Goal: Go to known website: Go to known website

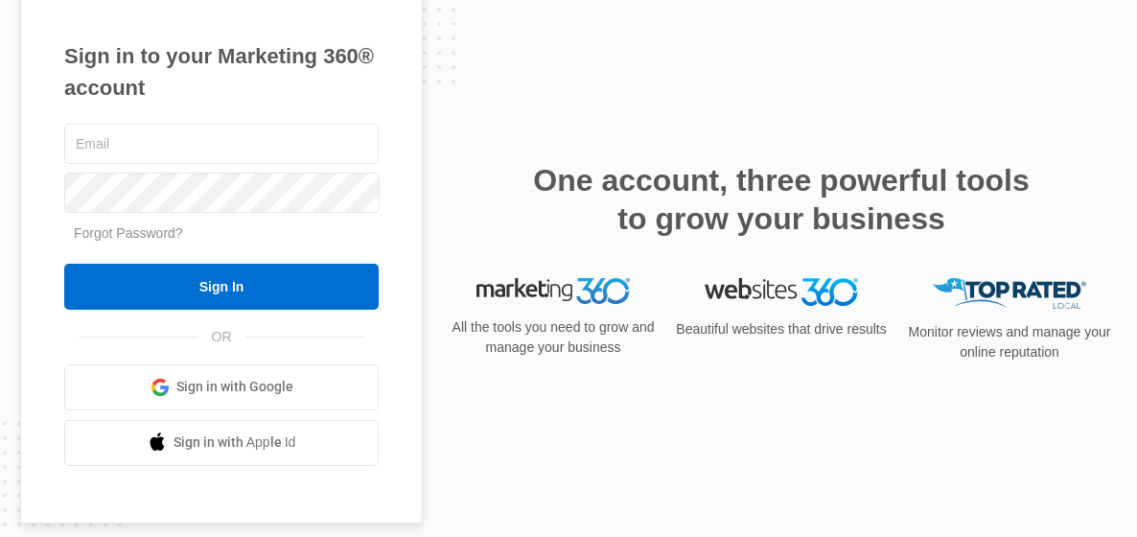
type input "[EMAIL_ADDRESS][DOMAIN_NAME]"
click at [254, 276] on input "Sign In" at bounding box center [221, 287] width 314 height 46
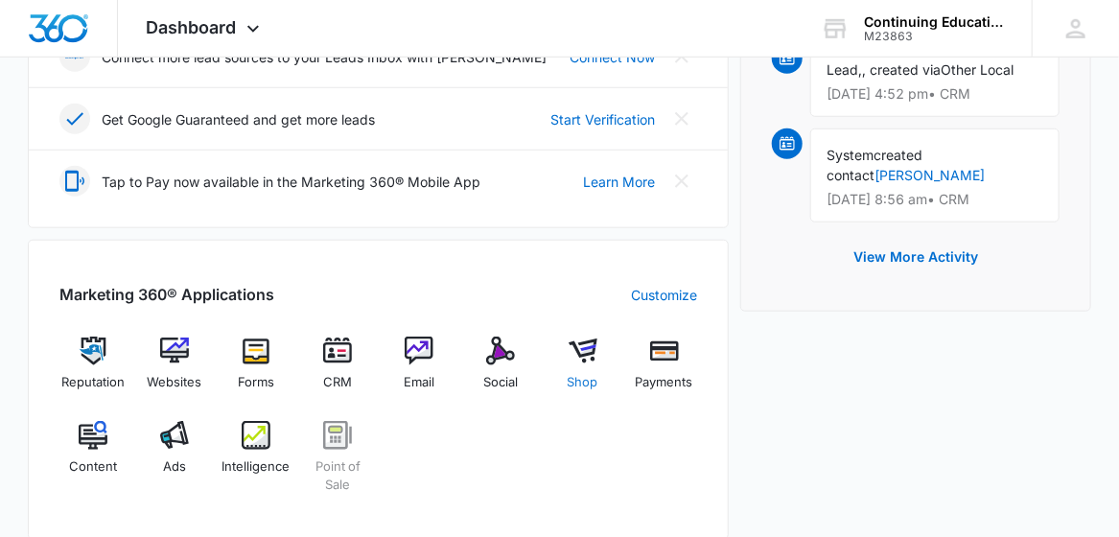
scroll to position [564, 0]
click at [569, 350] on img at bounding box center [583, 350] width 29 height 29
